Goal: Task Accomplishment & Management: Complete application form

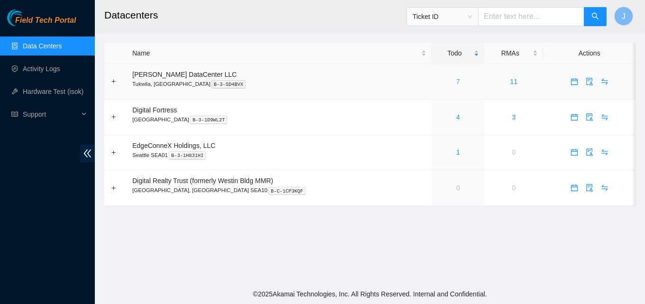
click at [456, 79] on link "7" at bounding box center [458, 82] width 4 height 8
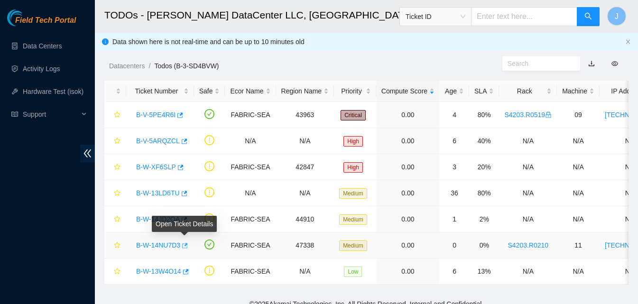
click at [184, 244] on icon "button" at bounding box center [184, 245] width 7 height 7
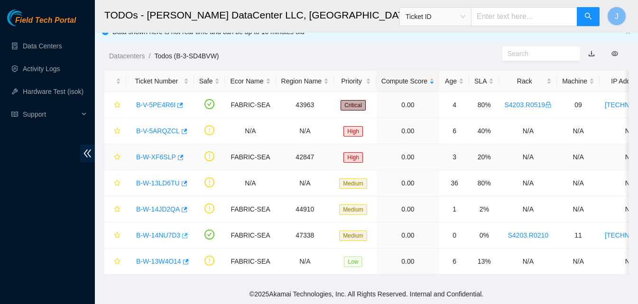
scroll to position [17, 0]
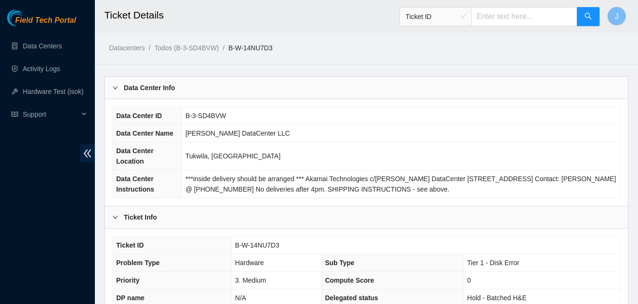
click at [0, 201] on div "Field Tech Portal Data Centers Activity Logs Hardware Test (isok) Support" at bounding box center [47, 156] width 95 height 295
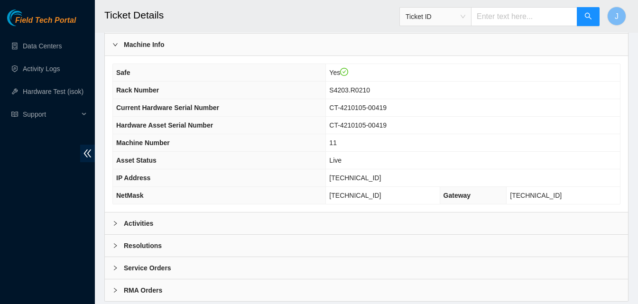
scroll to position [285, 0]
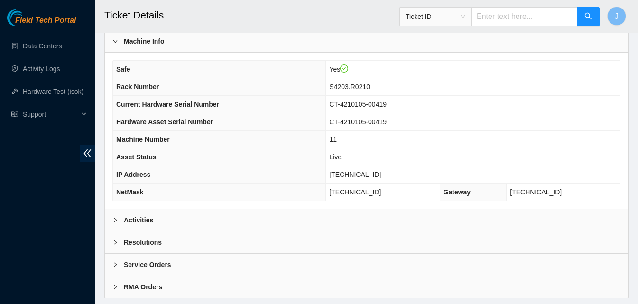
click at [229, 221] on div "Activities" at bounding box center [366, 220] width 523 height 22
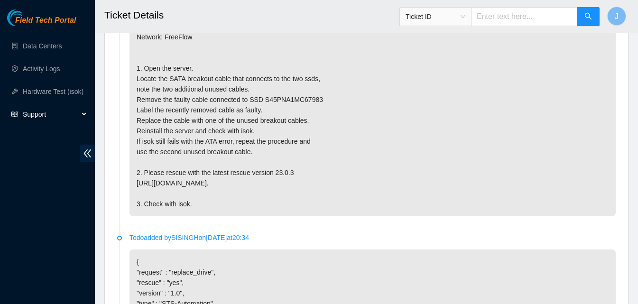
scroll to position [539, 0]
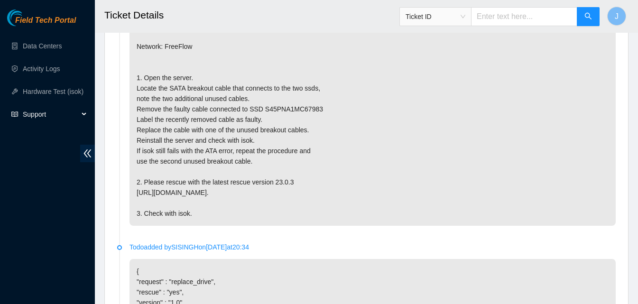
click at [384, 211] on p "{'isok_results': {'23.62.96.14': {'failed': {'dmesg': ' dmesg - Aug 28 19:38:18…" at bounding box center [373, 114] width 486 height 223
click at [52, 268] on div "Field Tech Portal Data Centers Activity Logs Hardware Test (isok) Support" at bounding box center [47, 156] width 95 height 295
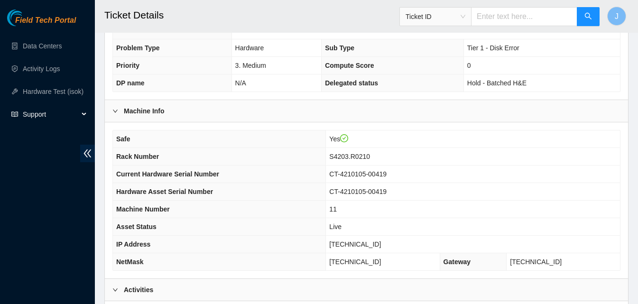
scroll to position [212, 0]
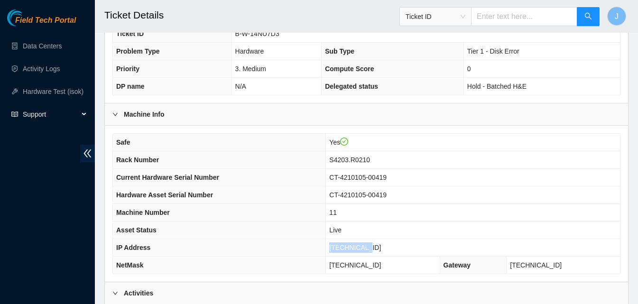
drag, startPoint x: 391, startPoint y: 252, endPoint x: 326, endPoint y: 245, distance: 65.9
click at [331, 245] on tr "IP Address 23.62.96.14" at bounding box center [366, 248] width 507 height 18
copy tr "23.62.96.14"
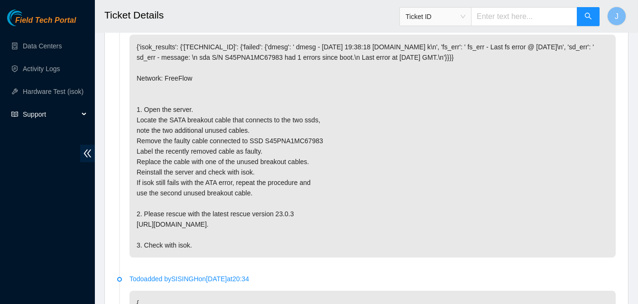
scroll to position [360, 0]
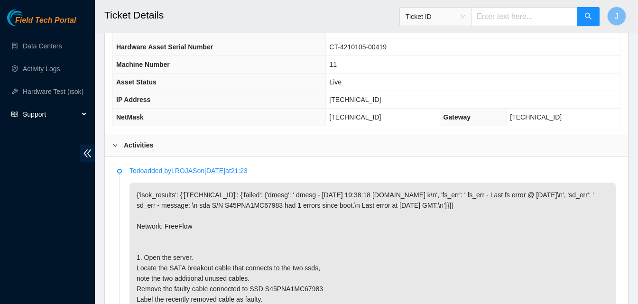
click at [388, 149] on div "Activities" at bounding box center [366, 145] width 523 height 22
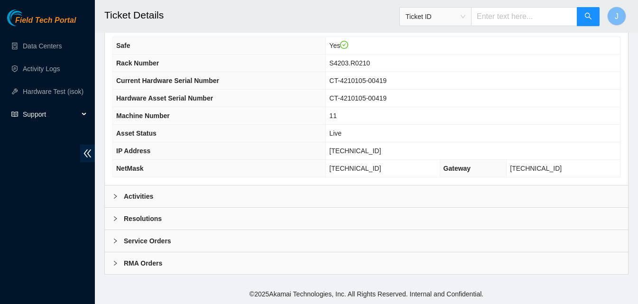
scroll to position [308, 0]
click at [324, 218] on div "Resolutions" at bounding box center [366, 219] width 523 height 22
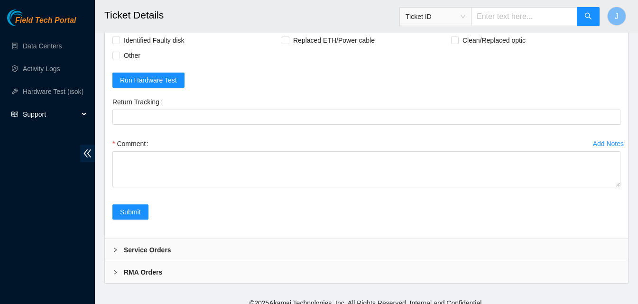
scroll to position [547, 0]
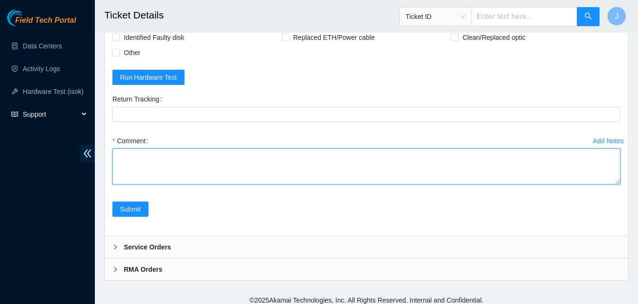
click at [422, 178] on textarea "Comment" at bounding box center [366, 166] width 508 height 36
type textarea "swapped out sata cable labeled old sata as bad rescued ran isok passed."
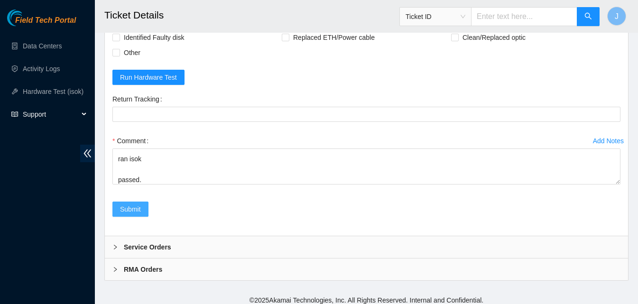
click at [138, 211] on span "Submit" at bounding box center [130, 209] width 21 height 10
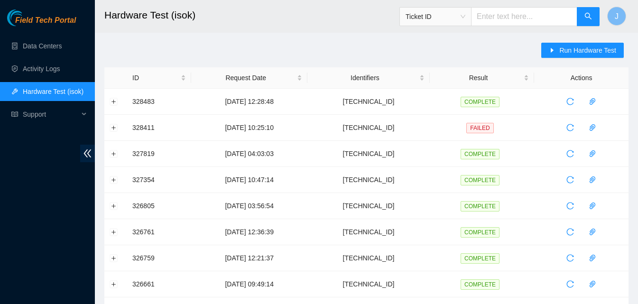
click at [576, 50] on span "Run Hardware Test" at bounding box center [587, 50] width 57 height 10
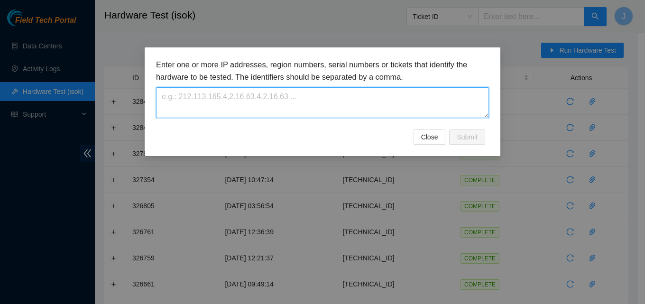
click at [328, 98] on textarea at bounding box center [322, 102] width 333 height 31
paste textarea "[TECHNICAL_ID]"
type textarea "[TECHNICAL_ID]"
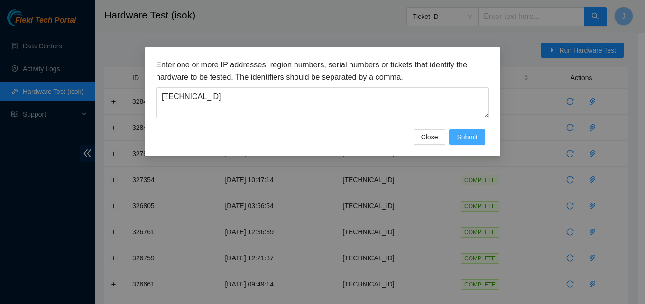
click at [468, 140] on span "Submit" at bounding box center [467, 137] width 21 height 10
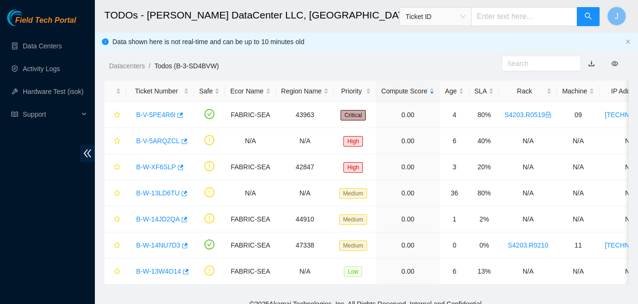
scroll to position [17, 0]
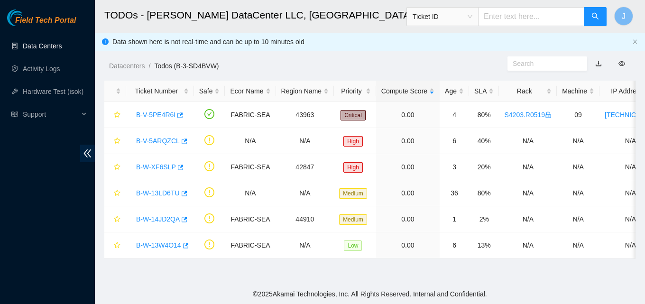
click at [45, 49] on link "Data Centers" at bounding box center [42, 46] width 39 height 8
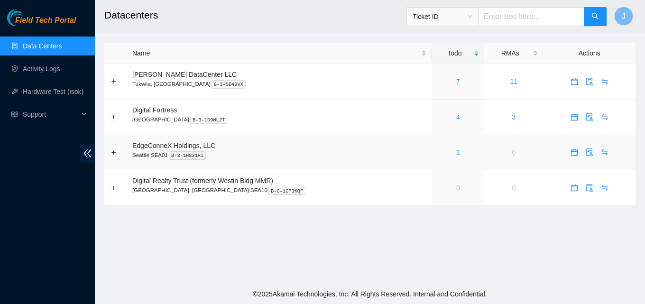
click at [456, 152] on link "1" at bounding box center [458, 152] width 4 height 8
click at [456, 151] on link "1" at bounding box center [458, 152] width 4 height 8
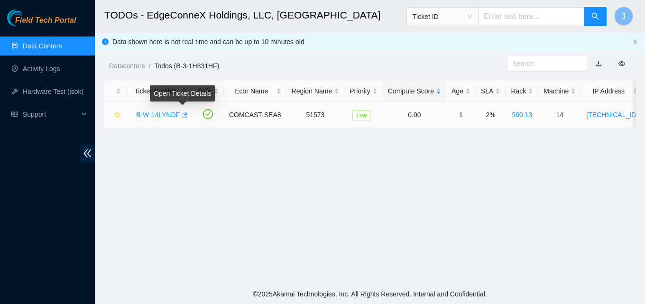
click at [183, 113] on body "Field Tech Portal Data Centers Activity Logs Hardware Test (isok) Support TODOs…" at bounding box center [322, 152] width 645 height 304
click at [182, 116] on icon "button" at bounding box center [183, 115] width 7 height 7
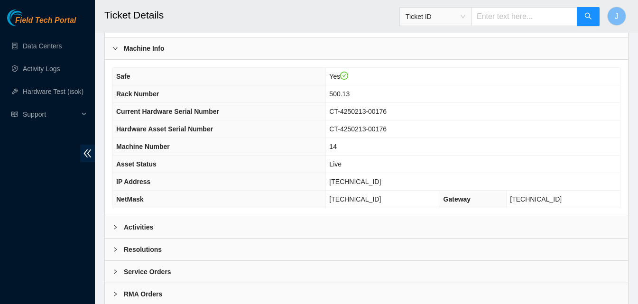
scroll to position [380, 0]
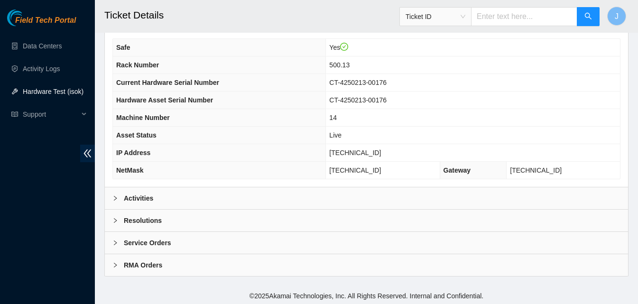
click at [410, 203] on div "Activities" at bounding box center [366, 198] width 523 height 22
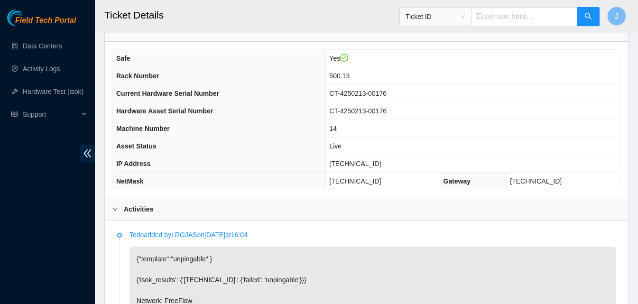
scroll to position [358, 0]
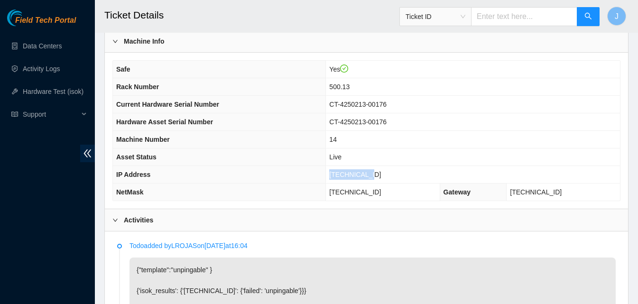
drag, startPoint x: 399, startPoint y: 169, endPoint x: 338, endPoint y: 178, distance: 61.4
click at [338, 178] on tr "IP Address 23.32.46.215" at bounding box center [366, 175] width 507 height 18
copy tr "23.32.46.215"
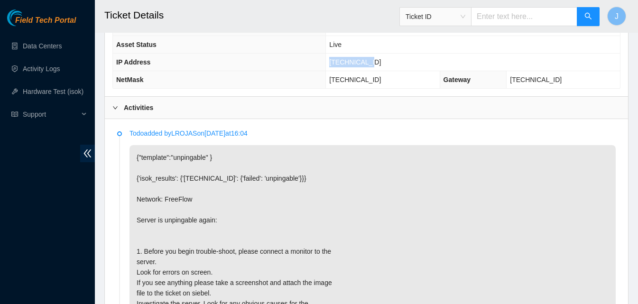
scroll to position [513, 0]
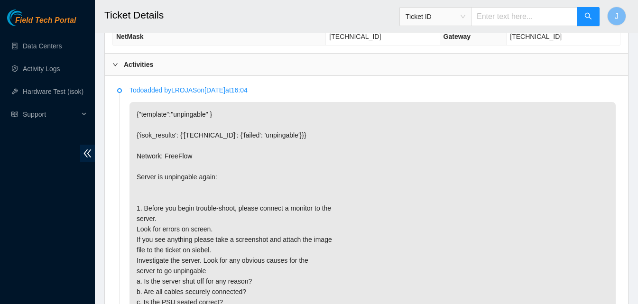
click at [254, 67] on div "Activities" at bounding box center [366, 65] width 523 height 22
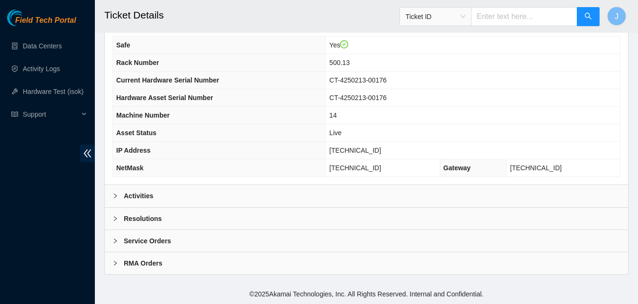
scroll to position [381, 0]
click at [194, 219] on div "Resolutions" at bounding box center [366, 219] width 523 height 22
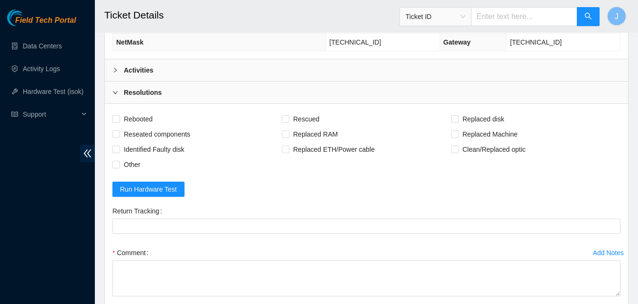
scroll to position [626, 0]
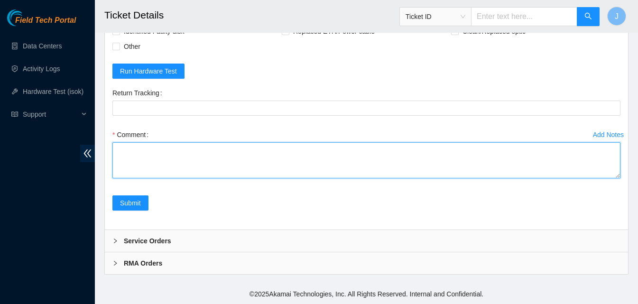
click at [349, 158] on textarea "Comment" at bounding box center [366, 160] width 508 height 36
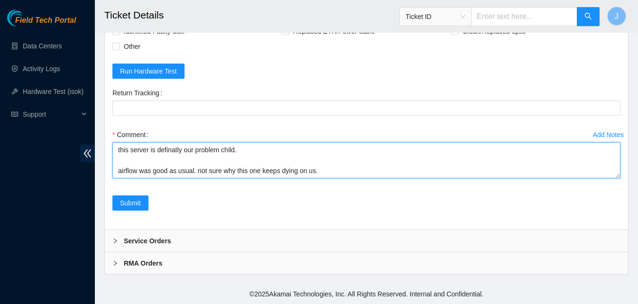
scroll to position [167, 0]
type textarea "this time the problem wasn't the psu server had frozen may be starting to go ba…"
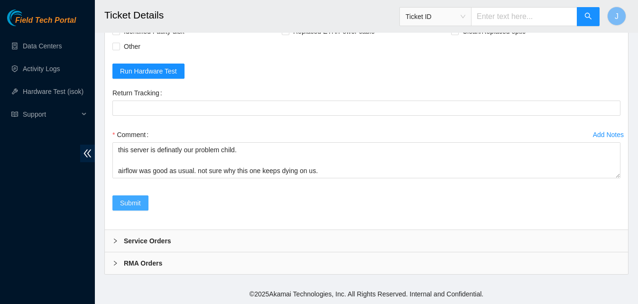
click at [122, 203] on span "Submit" at bounding box center [130, 203] width 21 height 10
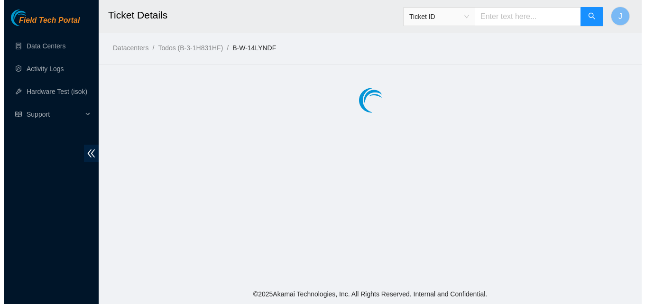
scroll to position [0, 0]
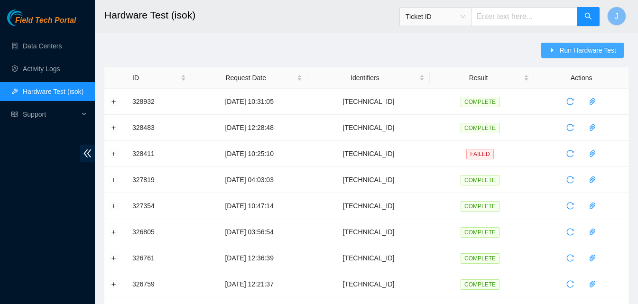
click at [561, 45] on button "Run Hardware Test" at bounding box center [582, 50] width 83 height 15
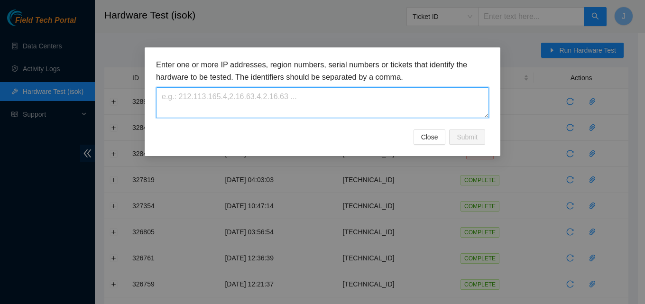
click at [305, 102] on textarea at bounding box center [322, 102] width 333 height 31
paste textarea "[TECHNICAL_ID]"
type textarea "[TECHNICAL_ID]"
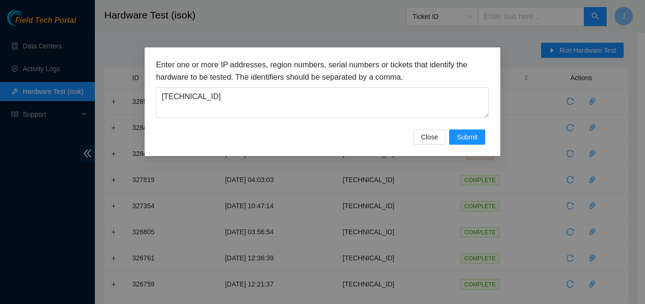
click at [378, 63] on h3 "Enter one or more IP addresses, region numbers, serial numbers or tickets that …" at bounding box center [322, 71] width 333 height 24
click at [428, 58] on div "Enter one or more IP addresses, region numbers, serial numbers or tickets that …" at bounding box center [323, 101] width 356 height 109
click at [465, 140] on span "Submit" at bounding box center [467, 137] width 21 height 10
